Goal: Find specific page/section: Find specific page/section

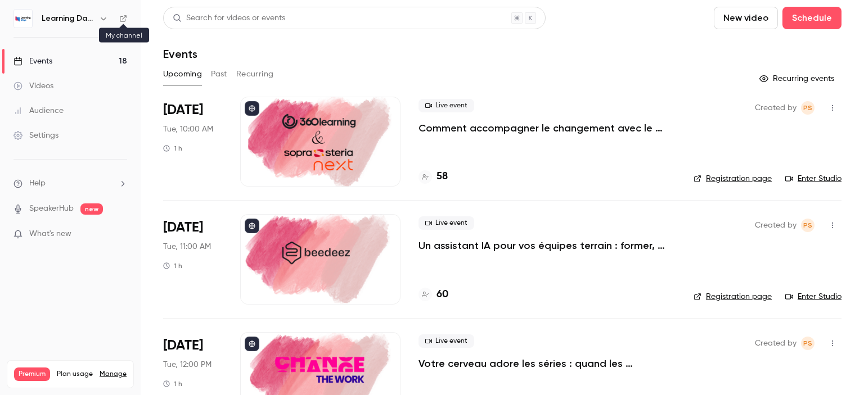
click at [121, 19] on icon at bounding box center [123, 19] width 8 height 8
click at [863, 26] on main "Search for videos or events New video Schedule Events Upcoming Past Recurring R…" at bounding box center [502, 197] width 723 height 395
